Goal: Information Seeking & Learning: Find specific fact

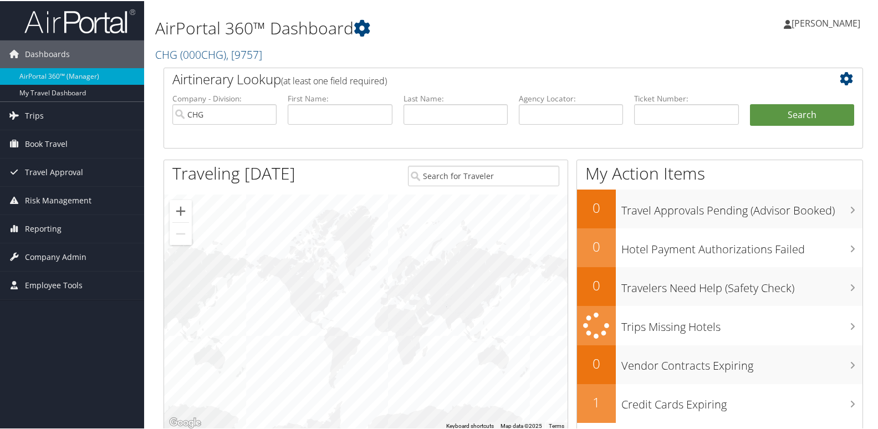
click at [558, 99] on label "Agency Locator:" at bounding box center [571, 97] width 104 height 11
click at [531, 111] on input "text" at bounding box center [571, 113] width 104 height 20
paste input "GJFJLX"
click at [538, 117] on input "GJFJLX" at bounding box center [571, 113] width 104 height 20
type input "GJFJLX"
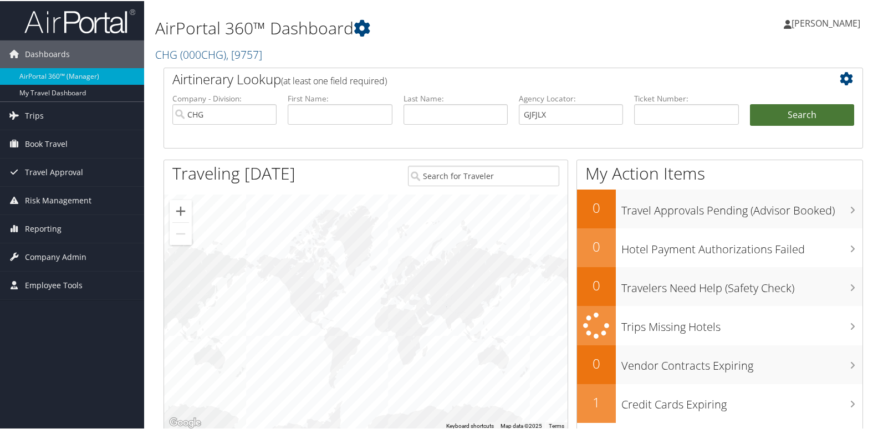
click at [774, 116] on button "Search" at bounding box center [802, 114] width 104 height 22
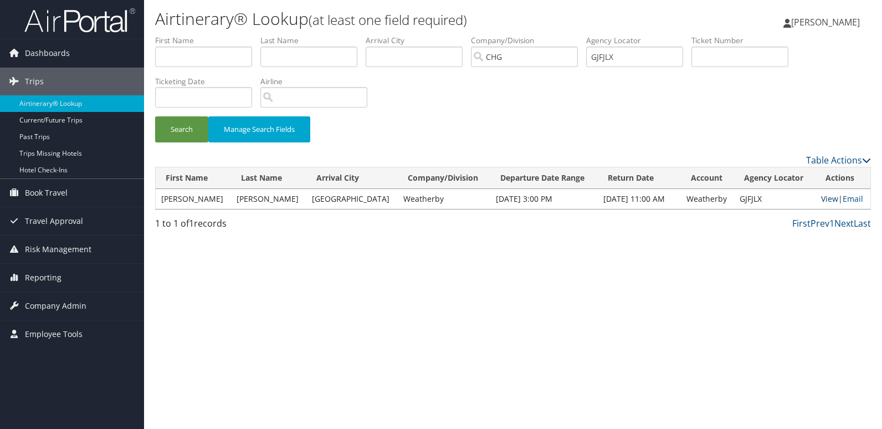
click at [832, 199] on link "View" at bounding box center [829, 198] width 17 height 11
drag, startPoint x: 202, startPoint y: 198, endPoint x: 161, endPoint y: 198, distance: 40.4
click at [161, 198] on td "Robert" at bounding box center [193, 199] width 75 height 20
copy td "Robert"
click at [201, 59] on input "text" at bounding box center [203, 57] width 97 height 20
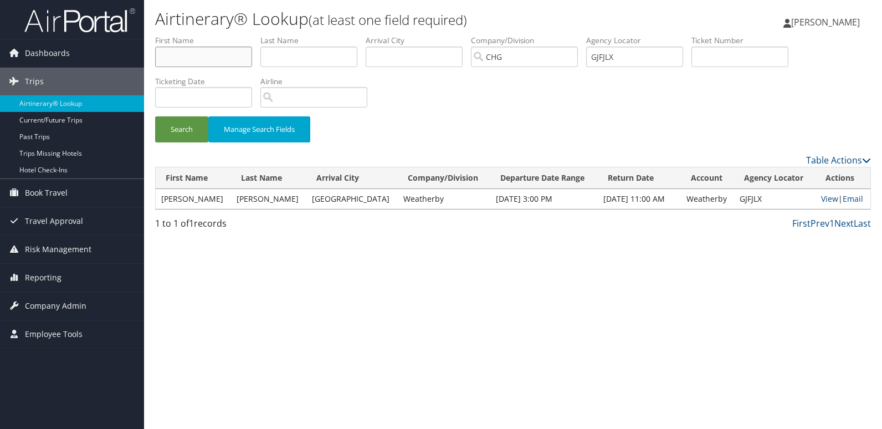
paste input "Robert"
type input "Robert"
drag, startPoint x: 252, startPoint y: 204, endPoint x: 229, endPoint y: 199, distance: 23.1
click at [231, 199] on td "Rauh" at bounding box center [268, 199] width 75 height 20
copy td "Rauh"
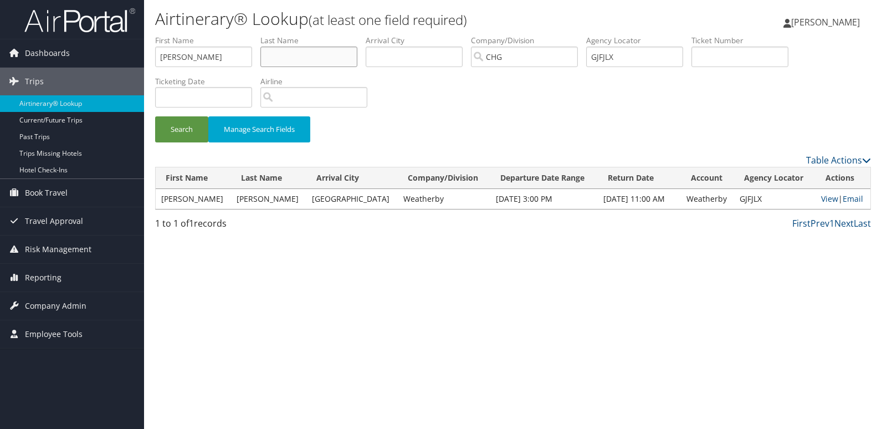
click at [280, 55] on input "text" at bounding box center [308, 57] width 97 height 20
paste input "Rauh"
type input "Rauh"
drag, startPoint x: 637, startPoint y: 56, endPoint x: 509, endPoint y: 57, distance: 128.0
click at [509, 35] on ul "First Name Robert Last Name Rauh Departure City Arrival City Company/Division C…" at bounding box center [513, 35] width 716 height 0
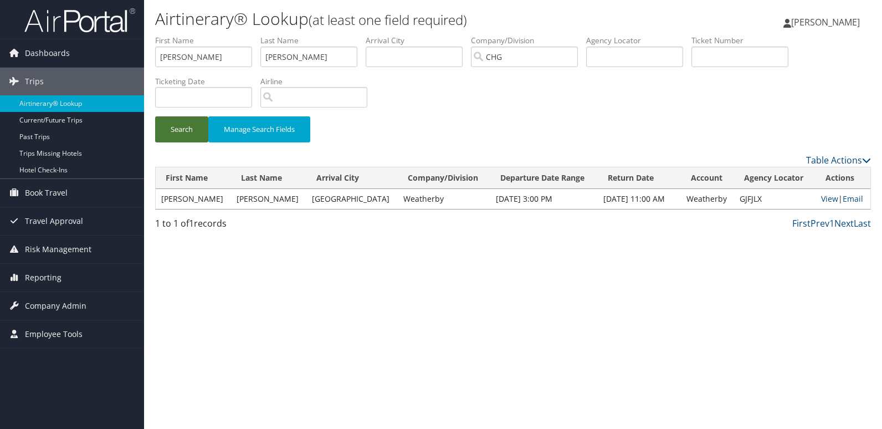
click at [196, 132] on button "Search" at bounding box center [181, 129] width 53 height 26
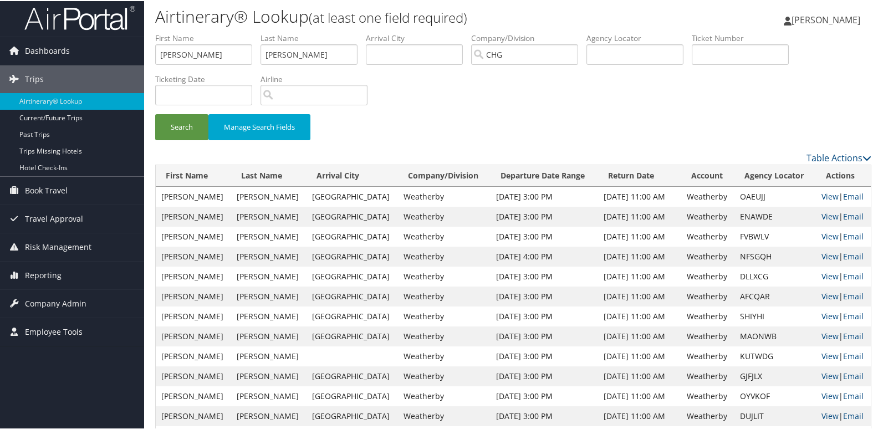
scroll to position [1, 0]
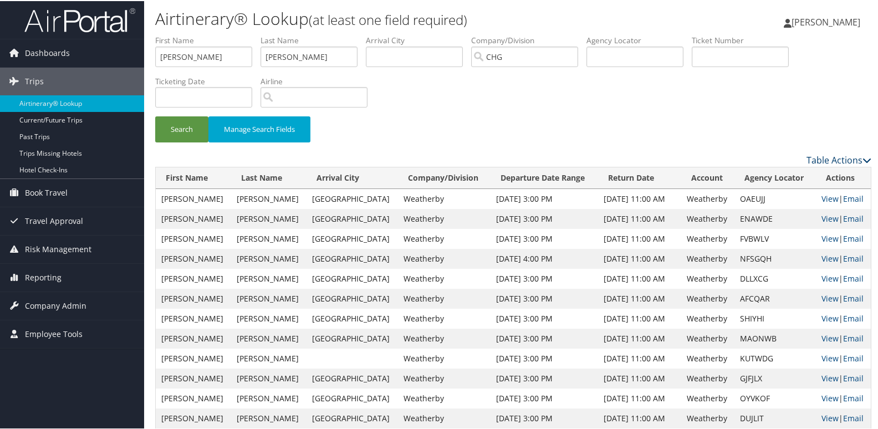
click at [841, 158] on link "Table Actions" at bounding box center [838, 159] width 65 height 12
click at [777, 188] on link "Column Visibility" at bounding box center [793, 195] width 146 height 19
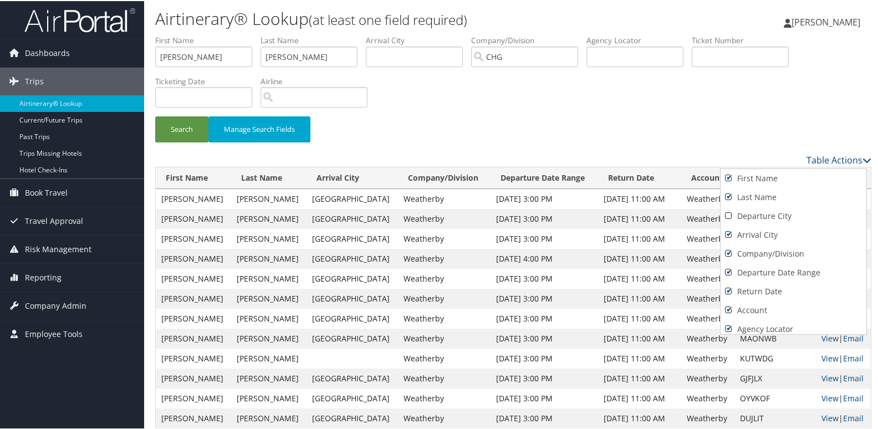
click at [788, 144] on div at bounding box center [441, 214] width 882 height 429
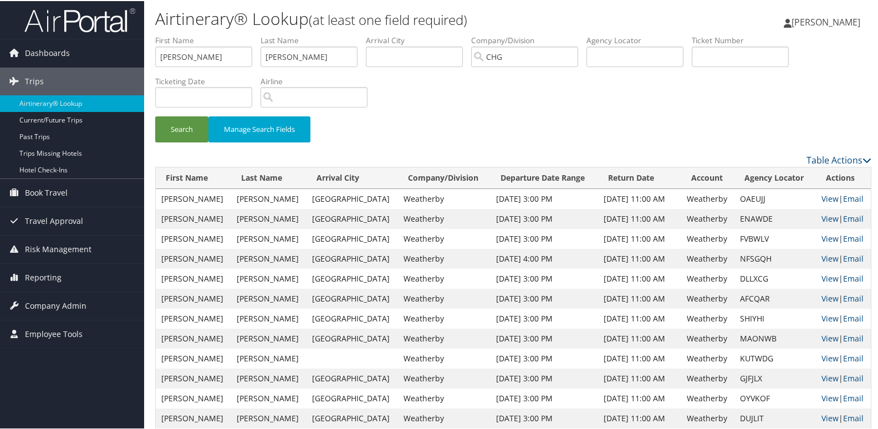
click at [846, 166] on table "First Name Last Name Arrival City Company/Division Departure Date Range Return …" at bounding box center [513, 426] width 716 height 521
click at [845, 163] on link "Table Actions" at bounding box center [838, 159] width 65 height 12
click at [773, 211] on link "Page Length" at bounding box center [793, 213] width 146 height 19
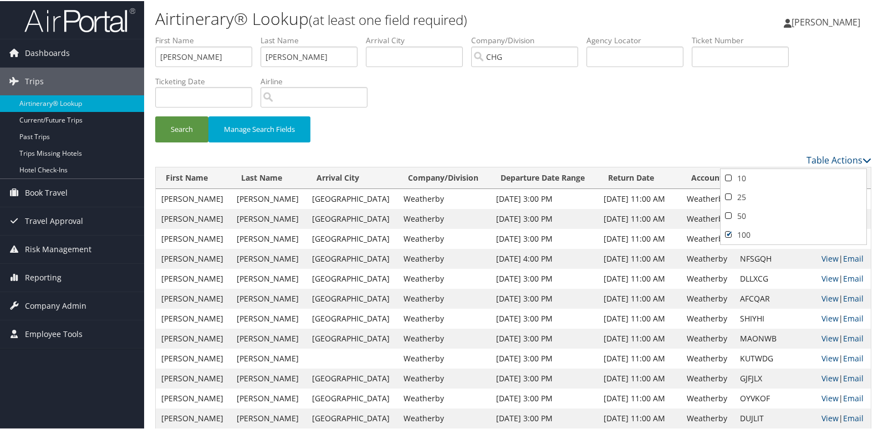
click at [728, 153] on div at bounding box center [441, 214] width 882 height 429
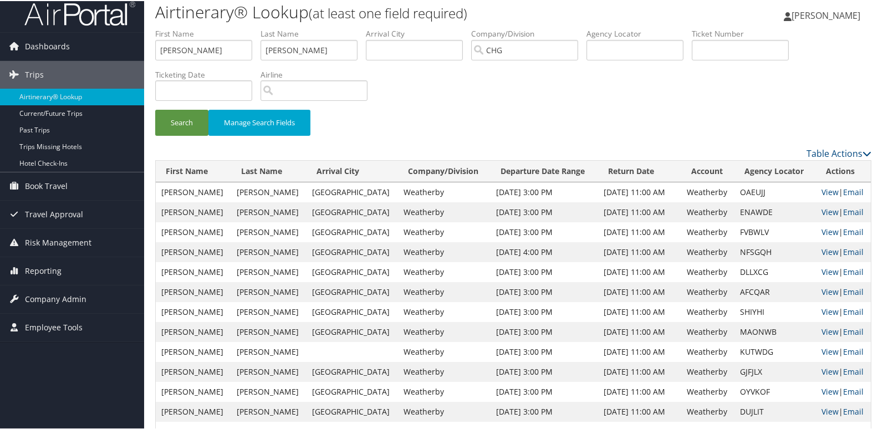
scroll to position [0, 0]
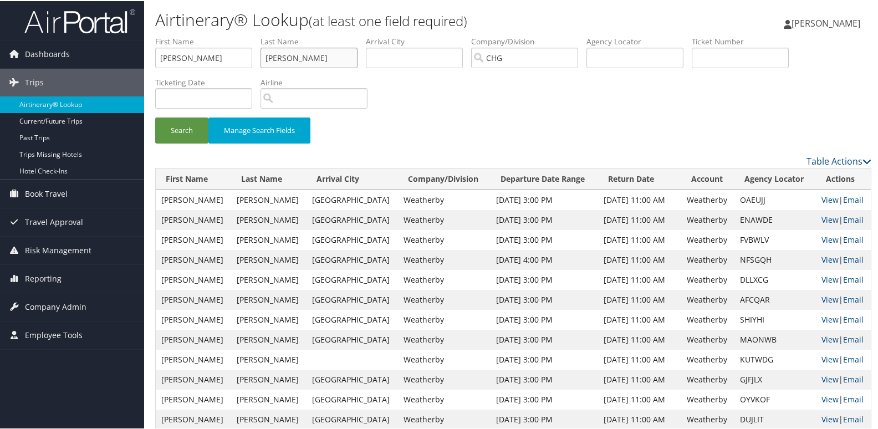
drag, startPoint x: 312, startPoint y: 60, endPoint x: 253, endPoint y: 66, distance: 59.6
click at [253, 35] on ul "First Name Robert Last Name Rauh Departure City Arrival City Company/Division C…" at bounding box center [513, 35] width 716 height 0
click at [289, 54] on input "text" at bounding box center [308, 57] width 97 height 20
paste input "Johnson"
type input "Johnson"
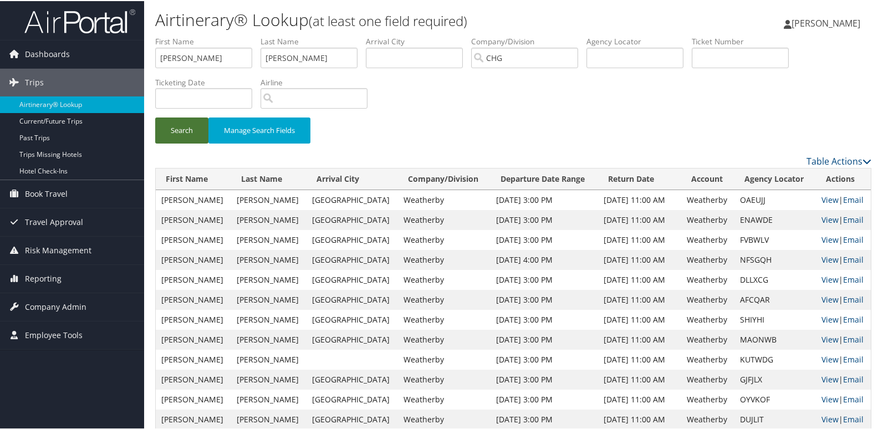
click at [206, 126] on button "Search" at bounding box center [181, 129] width 53 height 26
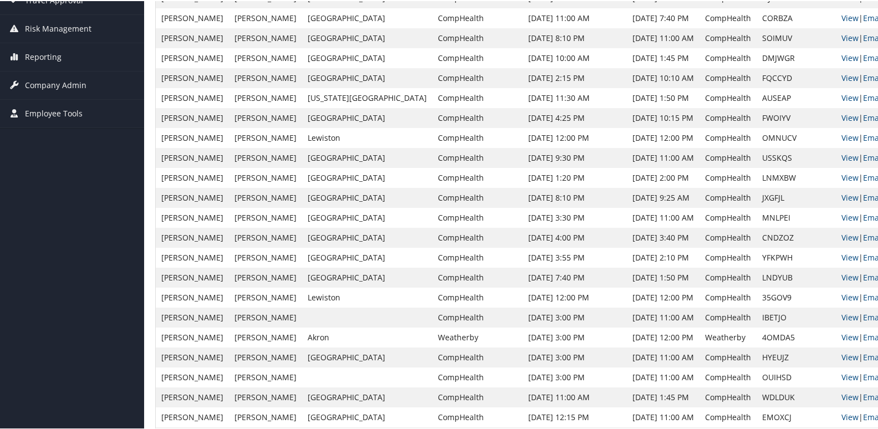
scroll to position [277, 0]
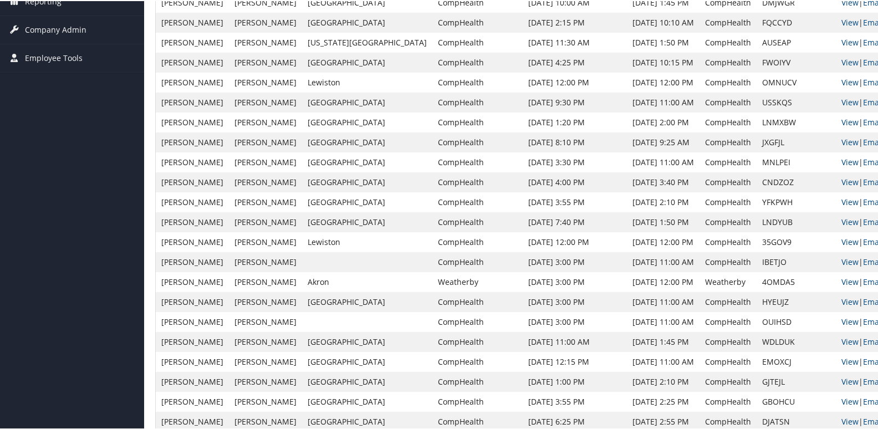
click at [168, 342] on td "Robert" at bounding box center [192, 341] width 73 height 20
click at [841, 341] on link "View" at bounding box center [849, 340] width 17 height 11
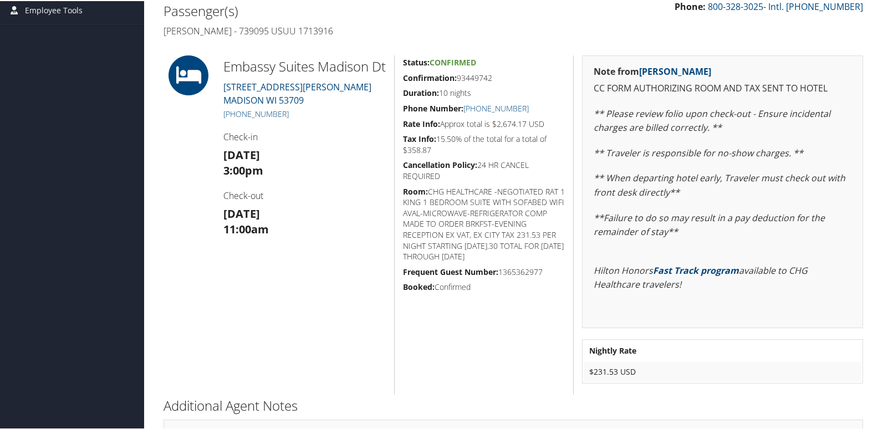
scroll to position [222, 0]
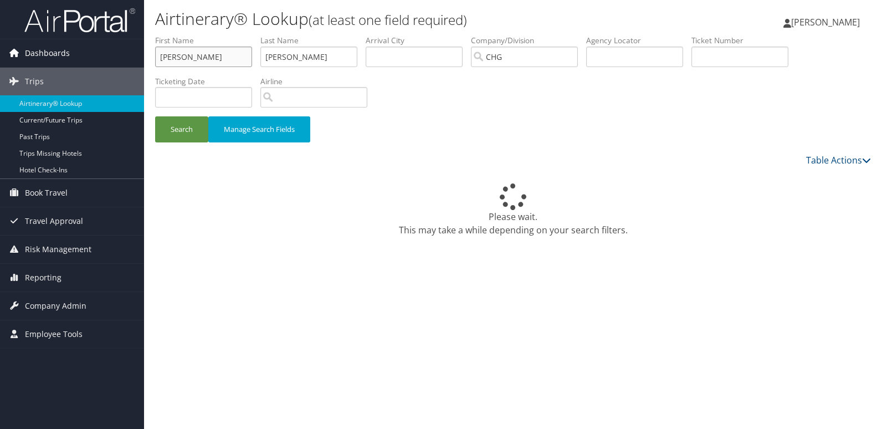
drag, startPoint x: 233, startPoint y: 59, endPoint x: 89, endPoint y: 52, distance: 143.7
click at [71, 57] on div "Dashboards AirPortal 360™ (Manager) My Travel Dashboard Trips Airtinerary® Look…" at bounding box center [441, 214] width 882 height 429
paste input "Quintero, Ricardo"
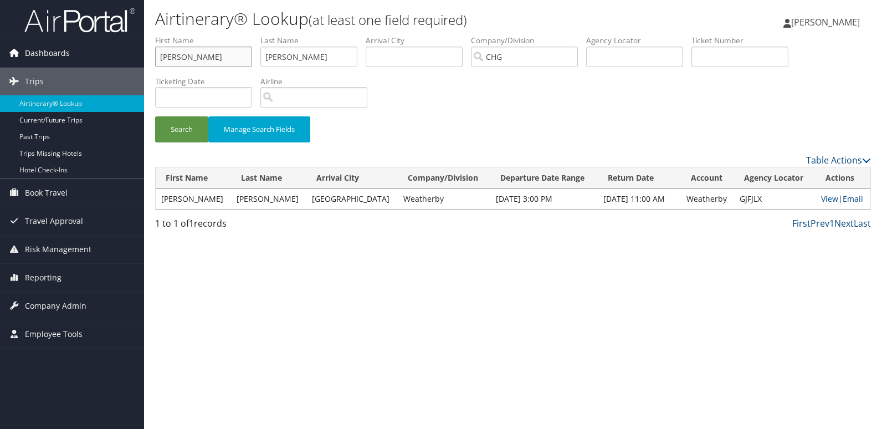
drag, startPoint x: 197, startPoint y: 60, endPoint x: 116, endPoint y: 60, distance: 80.3
click at [116, 60] on div "Dashboards AirPortal 360™ (Manager) My Travel Dashboard Trips Airtinerary® Look…" at bounding box center [441, 214] width 882 height 429
type input "Ricardo"
drag, startPoint x: 350, startPoint y: 64, endPoint x: 175, endPoint y: 64, distance: 175.6
click at [175, 35] on ul "First Name Ricardo Last Name Johnson Departure City Arrival City Company/Divisi…" at bounding box center [513, 35] width 716 height 0
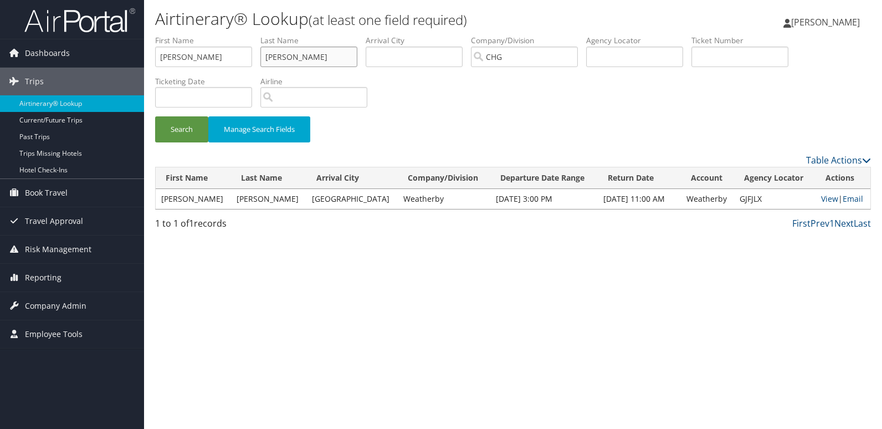
type input "v"
paste input "Quintero,"
type input "Quintero"
click at [155, 116] on button "Search" at bounding box center [181, 129] width 53 height 26
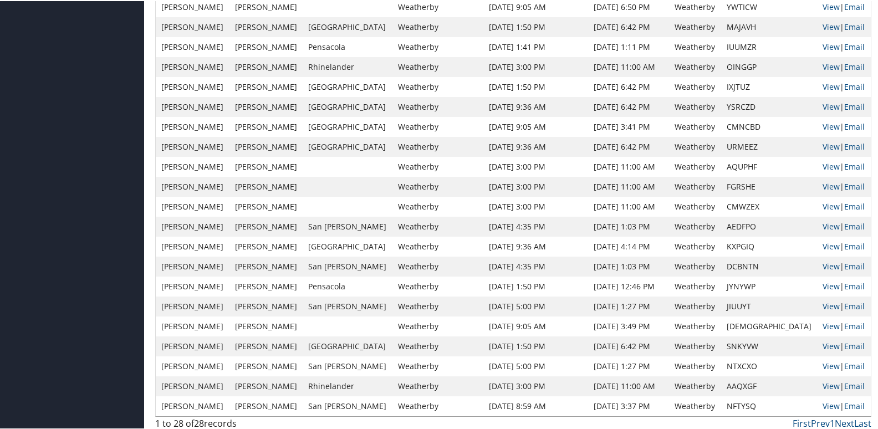
scroll to position [358, 0]
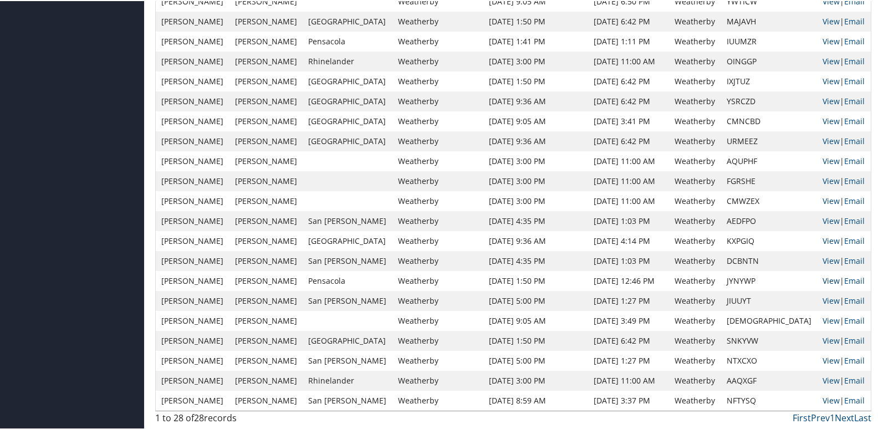
click at [822, 280] on link "View" at bounding box center [830, 279] width 17 height 11
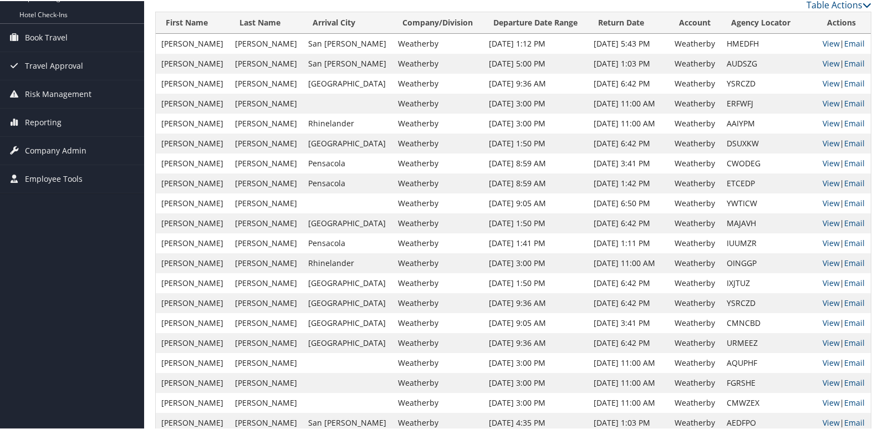
scroll to position [136, 0]
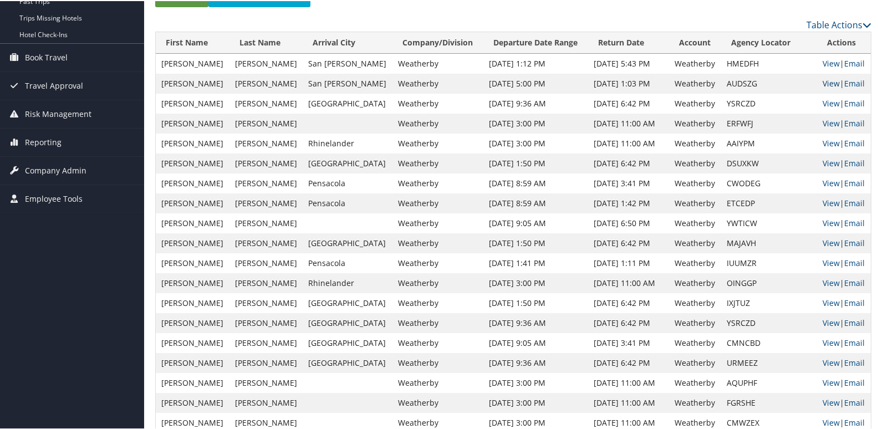
click at [822, 81] on link "View" at bounding box center [830, 82] width 17 height 11
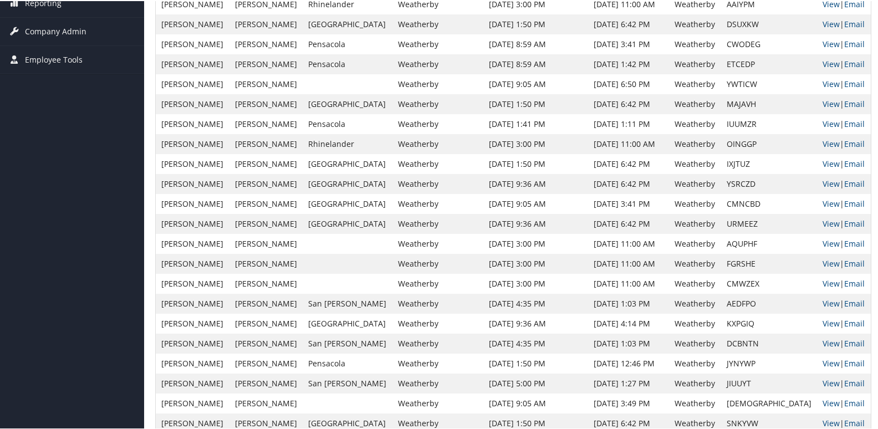
scroll to position [302, 0]
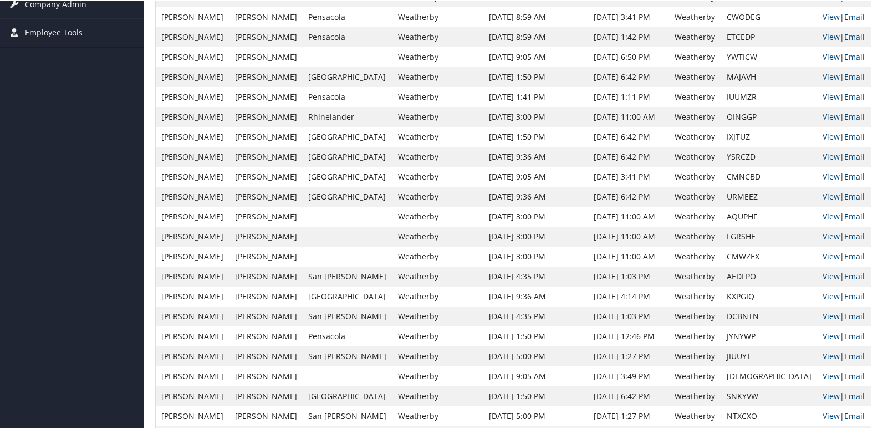
click at [822, 278] on link "View" at bounding box center [830, 275] width 17 height 11
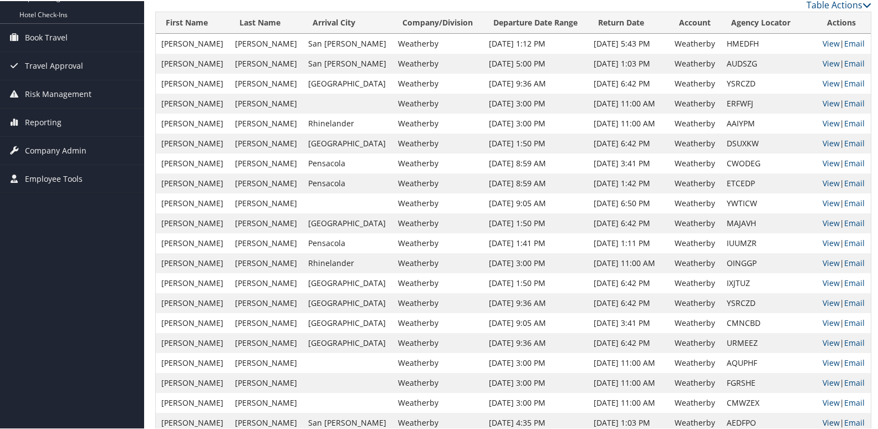
scroll to position [136, 0]
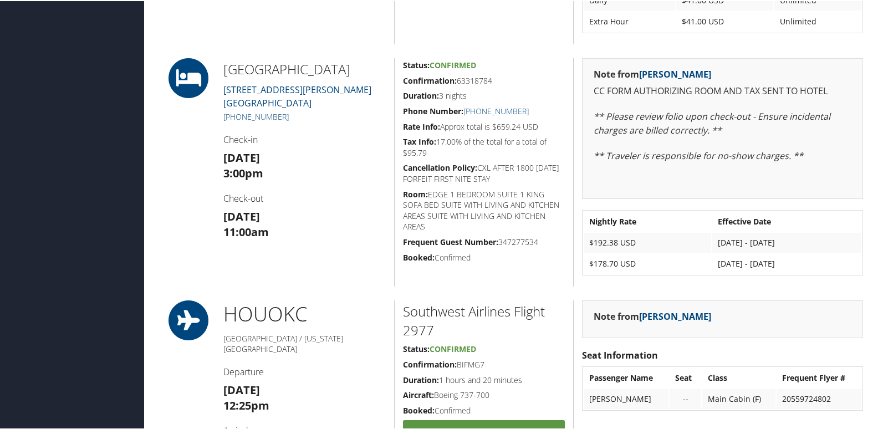
scroll to position [720, 0]
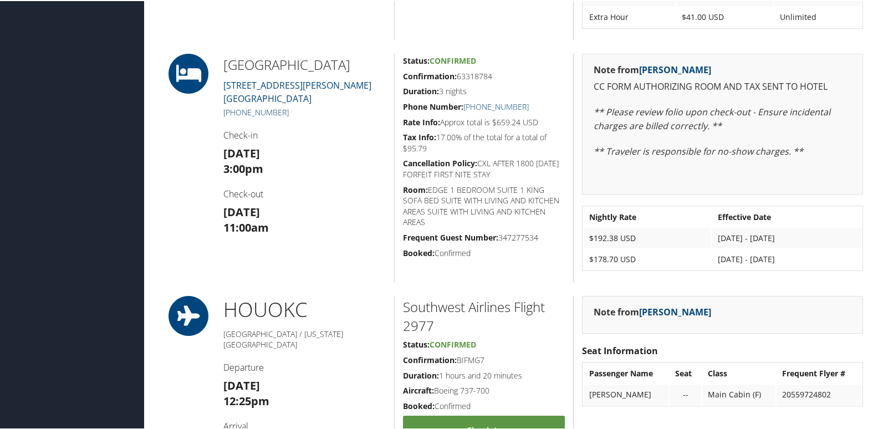
drag, startPoint x: 301, startPoint y: 132, endPoint x: 237, endPoint y: 131, distance: 64.3
click at [237, 117] on h5 "[PHONE_NUMBER]" at bounding box center [304, 111] width 162 height 11
copy link "281) 759-7829"
click at [361, 137] on div "[GEOGRAPHIC_DATA][STREET_ADDRESS][PERSON_NAME] [PHONE_NUMBER] Check-in [DATE] 3…" at bounding box center [304, 167] width 179 height 228
drag, startPoint x: 352, startPoint y: 135, endPoint x: 233, endPoint y: 133, distance: 119.7
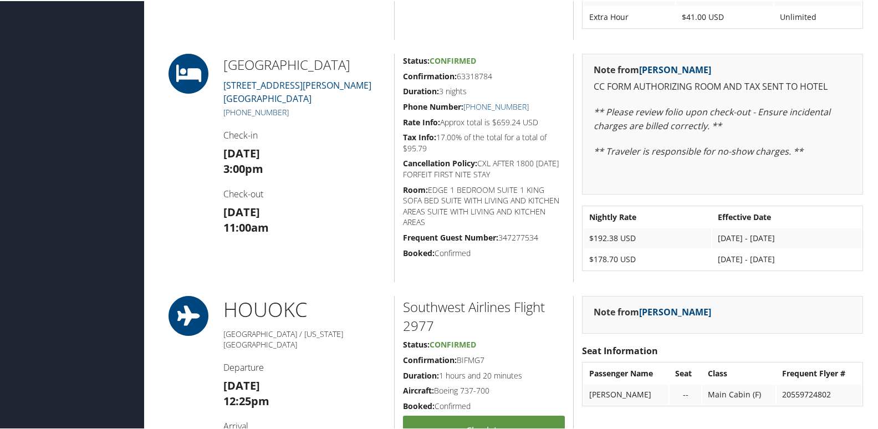
click at [233, 117] on h5 "[PHONE_NUMBER]" at bounding box center [304, 111] width 162 height 11
copy link "[PHONE_NUMBER]"
click at [326, 166] on h3 "[DATE] 3:00pm" at bounding box center [304, 160] width 162 height 31
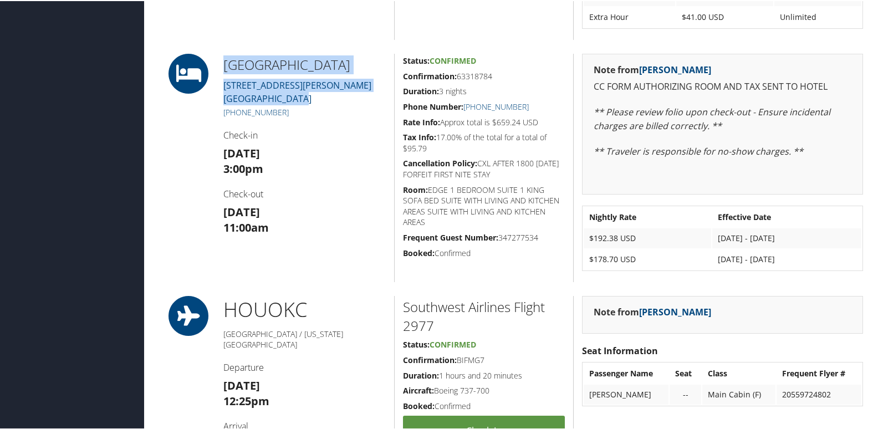
drag, startPoint x: 313, startPoint y: 116, endPoint x: 224, endPoint y: 61, distance: 105.0
click at [224, 61] on div "[GEOGRAPHIC_DATA][STREET_ADDRESS][PERSON_NAME] [PHONE_NUMBER] Check-in [DATE] 3…" at bounding box center [304, 167] width 179 height 228
copy div "[GEOGRAPHIC_DATA][STREET_ADDRESS][PERSON_NAME]"
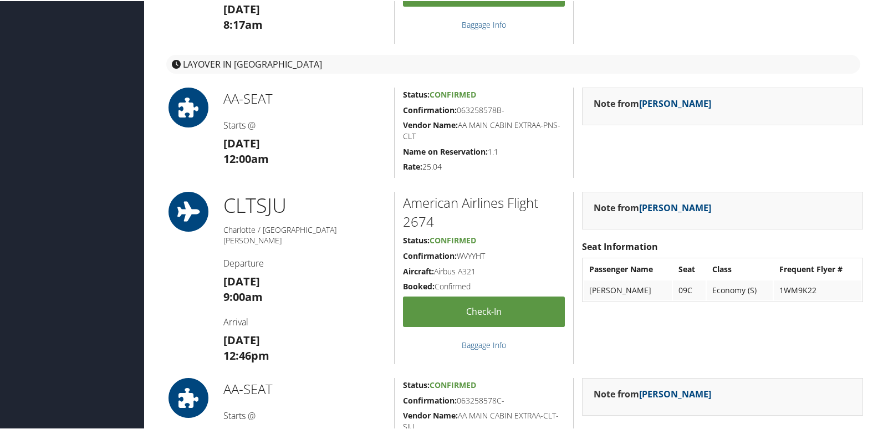
scroll to position [1717, 0]
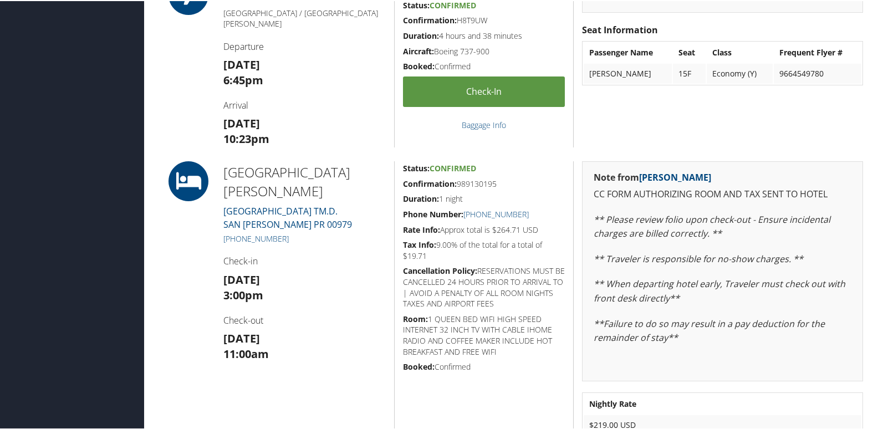
scroll to position [2382, 0]
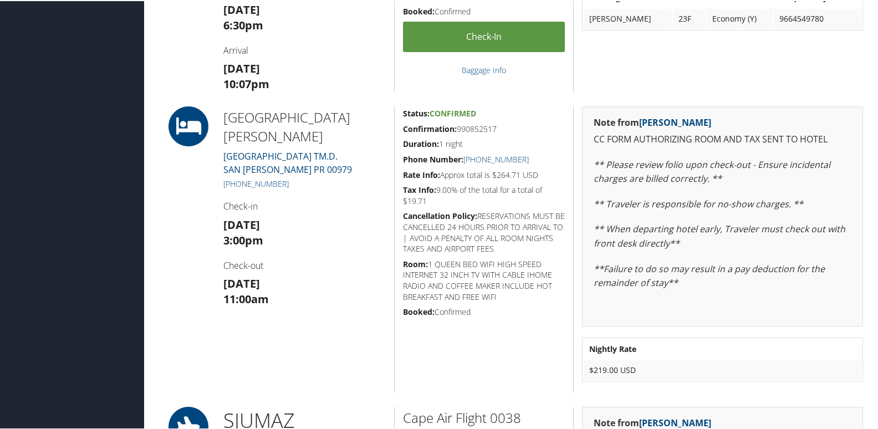
scroll to position [2438, 0]
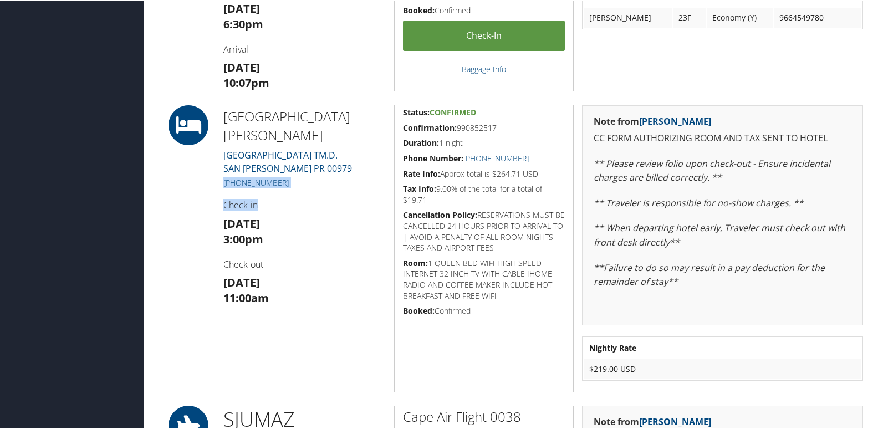
drag, startPoint x: 289, startPoint y: 170, endPoint x: 217, endPoint y: 161, distance: 72.6
click at [217, 161] on div "[GEOGRAPHIC_DATA][PERSON_NAME] [GEOGRAPHIC_DATA] TM.D. [GEOGRAPHIC_DATA][PERSON…" at bounding box center [304, 247] width 179 height 286
drag, startPoint x: 217, startPoint y: 161, endPoint x: 207, endPoint y: 171, distance: 13.7
click at [207, 171] on div at bounding box center [185, 247] width 60 height 286
drag, startPoint x: 274, startPoint y: 161, endPoint x: 219, endPoint y: 163, distance: 54.9
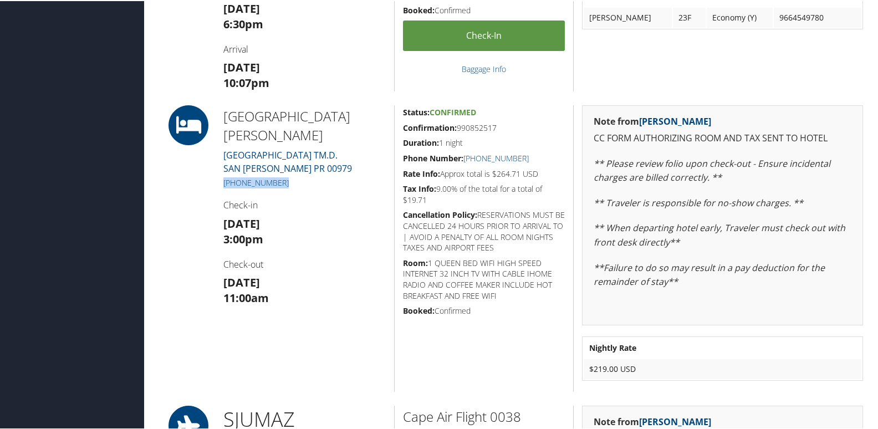
click at [219, 163] on div "[GEOGRAPHIC_DATA][PERSON_NAME] [GEOGRAPHIC_DATA] TM.D. [GEOGRAPHIC_DATA][PERSON…" at bounding box center [304, 247] width 179 height 286
copy link "[PHONE_NUMBER]"
click at [261, 178] on div "[GEOGRAPHIC_DATA][PERSON_NAME] [GEOGRAPHIC_DATA] TM.D. [GEOGRAPHIC_DATA][PERSON…" at bounding box center [304, 247] width 179 height 286
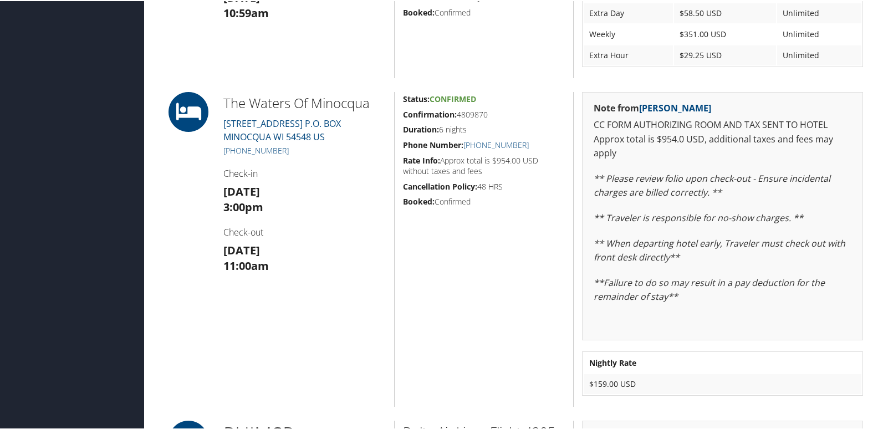
scroll to position [1496, 0]
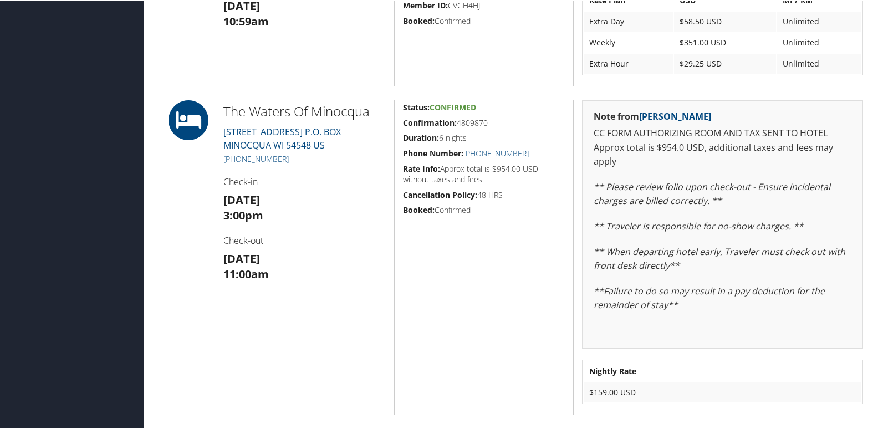
click at [191, 219] on div at bounding box center [185, 256] width 60 height 315
drag, startPoint x: 302, startPoint y: 159, endPoint x: 234, endPoint y: 161, distance: 68.2
click at [234, 161] on h5 "[PHONE_NUMBER]" at bounding box center [304, 157] width 162 height 11
copy link "[PHONE_NUMBER]"
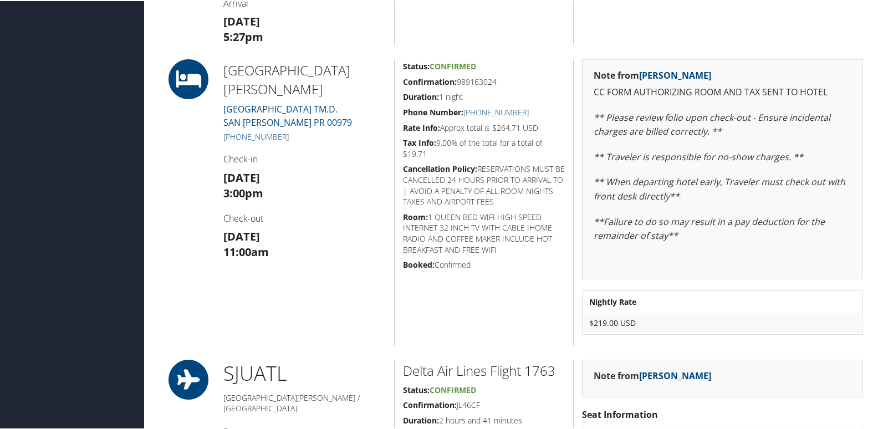
scroll to position [388, 0]
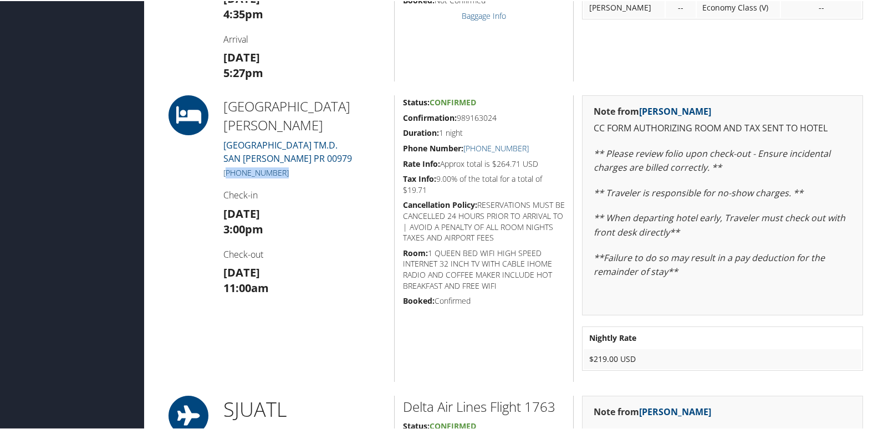
drag, startPoint x: 279, startPoint y: 153, endPoint x: 224, endPoint y: 149, distance: 54.5
click at [224, 166] on h5 "[PHONE_NUMBER]" at bounding box center [304, 171] width 162 height 11
copy link "787) 791-6000"
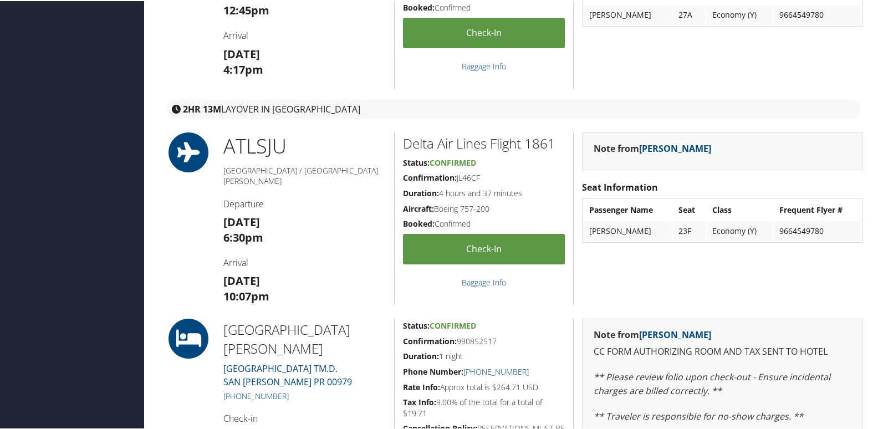
scroll to position [2438, 0]
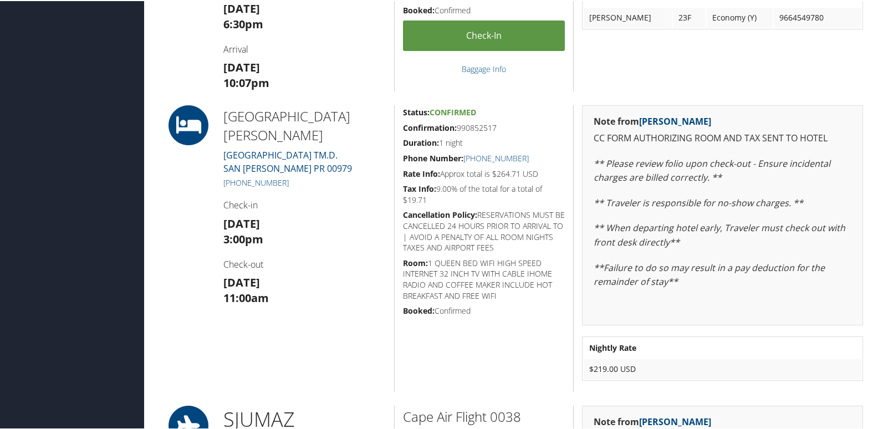
click at [211, 180] on div at bounding box center [185, 247] width 60 height 286
drag, startPoint x: 291, startPoint y: 163, endPoint x: 225, endPoint y: 168, distance: 66.6
click at [225, 176] on h5 "[PHONE_NUMBER]" at bounding box center [304, 181] width 162 height 11
copy link "787) 791-6000"
